Goal: Task Accomplishment & Management: Use online tool/utility

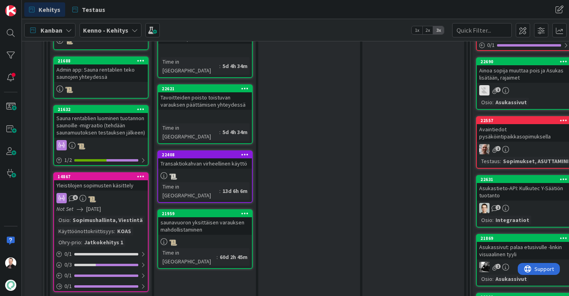
scroll to position [517, 0]
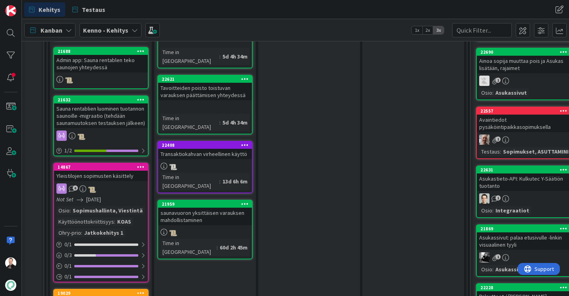
click at [198, 149] on div "Transaktiokahvan virheellinen käyttö" at bounding box center [205, 154] width 94 height 10
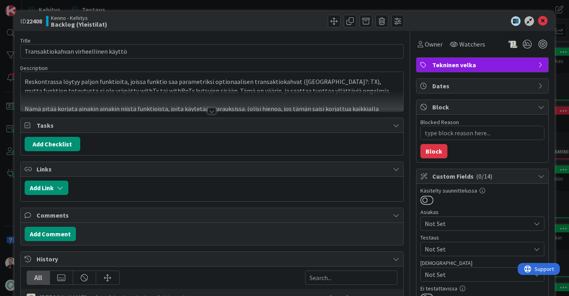
type textarea "x"
click at [208, 111] on div at bounding box center [212, 111] width 9 height 6
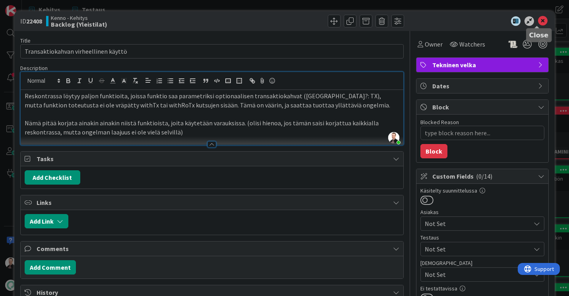
click at [538, 20] on icon at bounding box center [543, 21] width 10 height 10
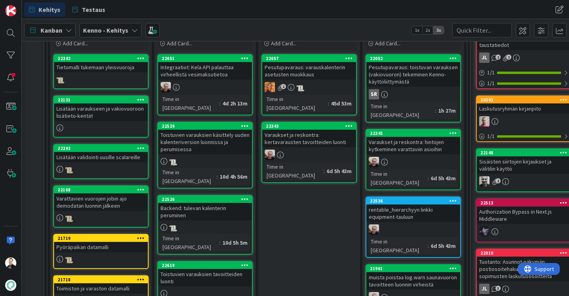
scroll to position [159, 0]
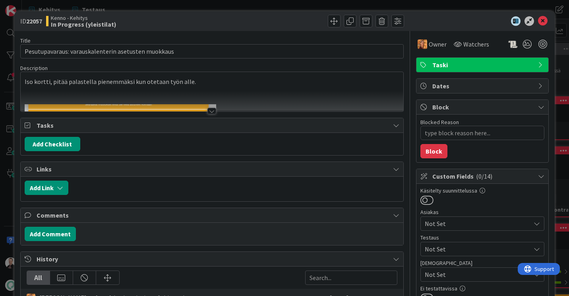
click at [211, 109] on div at bounding box center [212, 111] width 9 height 6
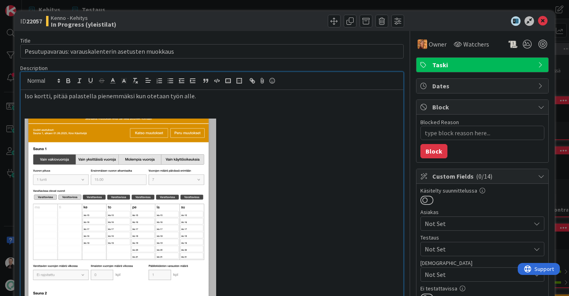
type textarea "x"
